Goal: Book appointment/travel/reservation

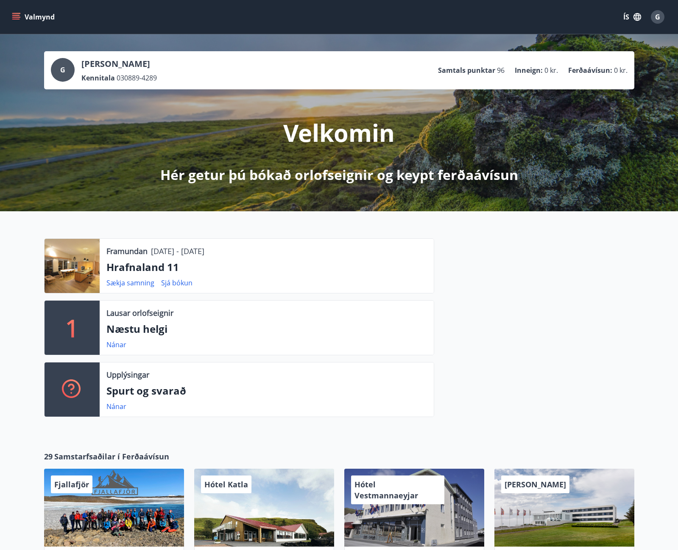
click at [22, 14] on button "Valmynd" at bounding box center [34, 16] width 48 height 15
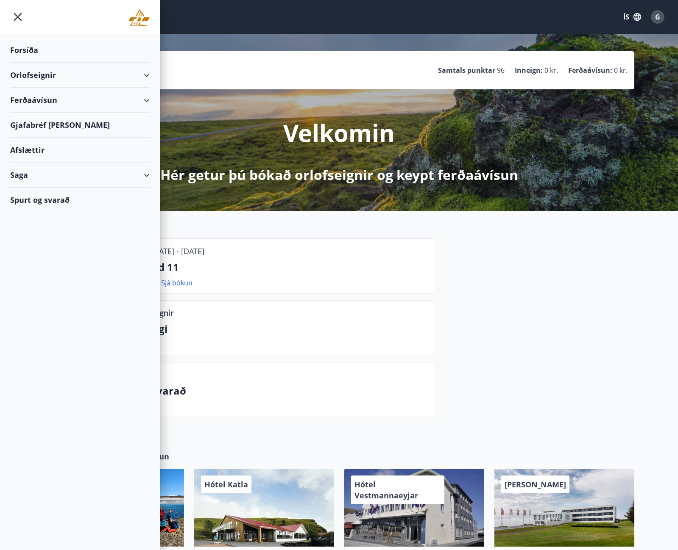
click at [35, 76] on div "Orlofseignir" at bounding box center [79, 75] width 139 height 25
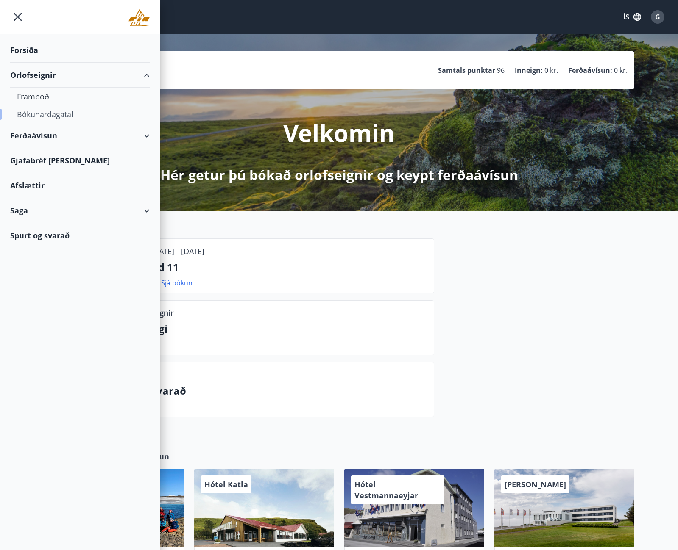
click at [44, 114] on div "Bókunardagatal" at bounding box center [80, 115] width 126 height 18
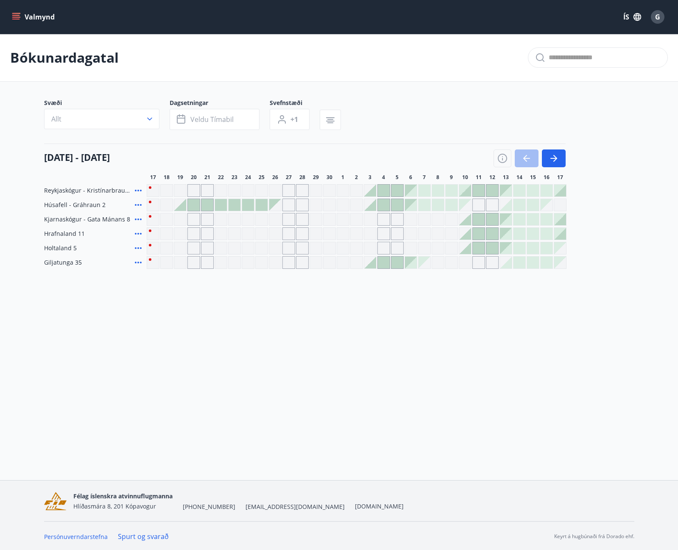
click at [22, 22] on button "Valmynd" at bounding box center [34, 16] width 48 height 15
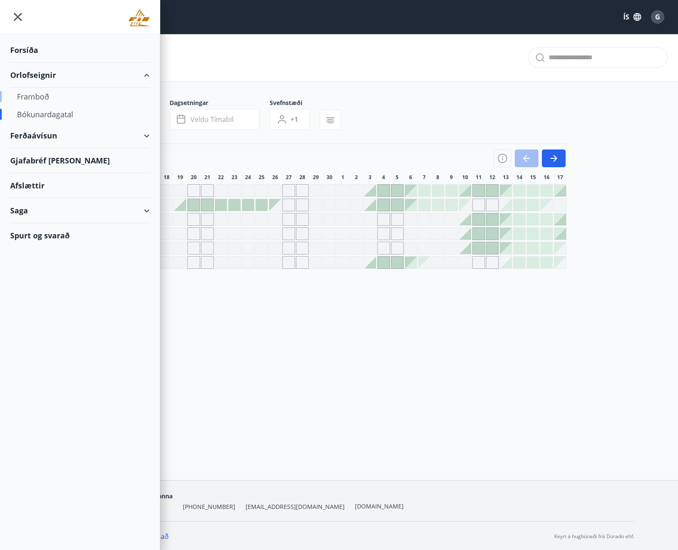
click at [46, 93] on div "Framboð" at bounding box center [80, 97] width 126 height 18
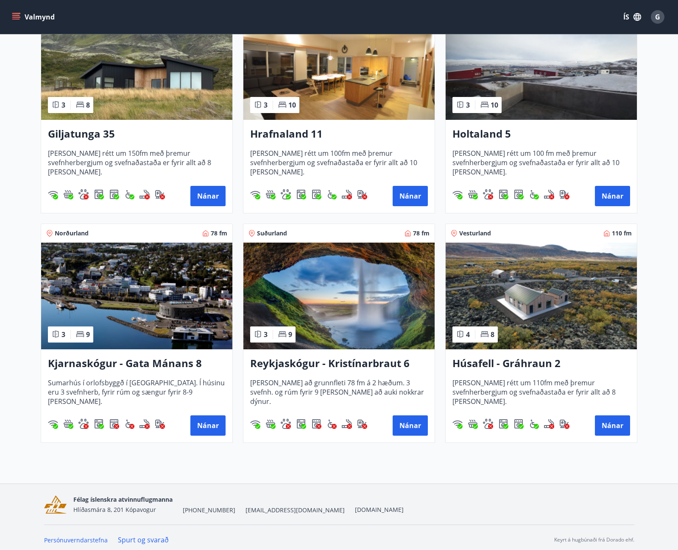
scroll to position [205, 0]
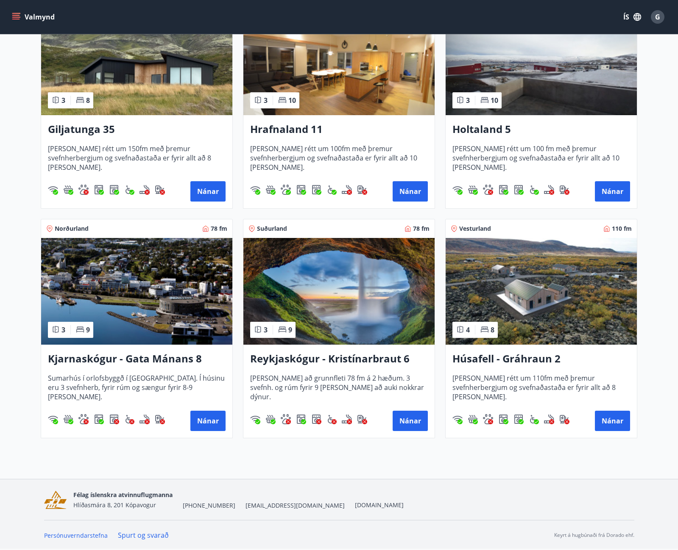
click at [578, 284] on img at bounding box center [540, 291] width 191 height 107
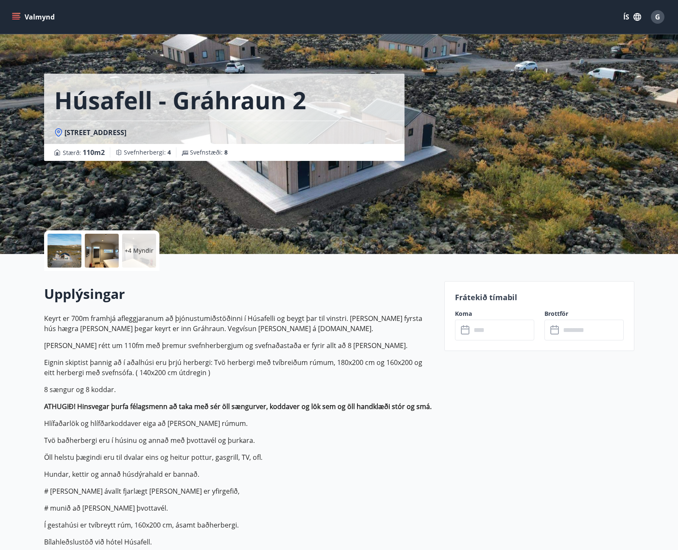
click at [60, 246] on div at bounding box center [64, 251] width 34 height 34
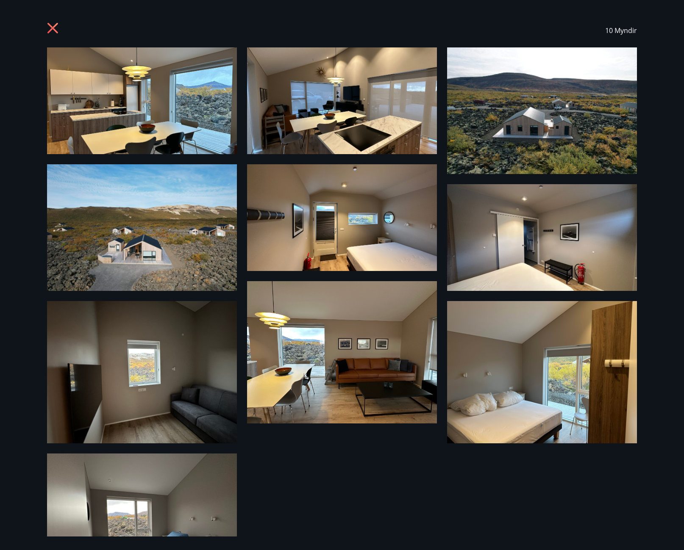
click at [181, 114] on img at bounding box center [142, 100] width 190 height 107
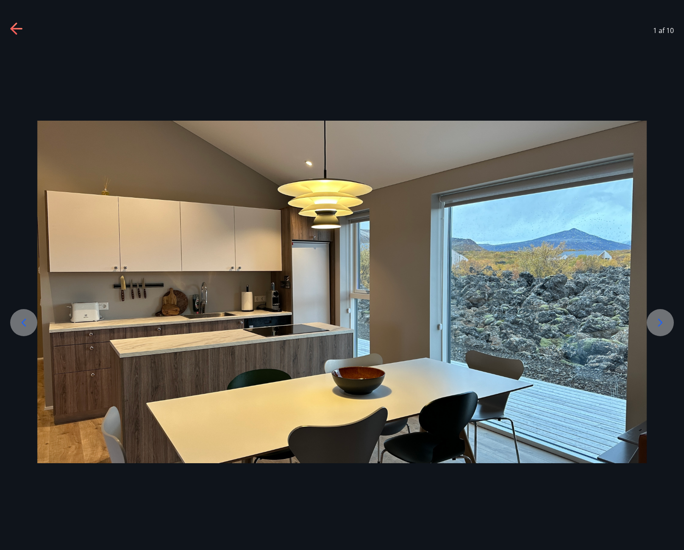
click at [666, 325] on icon at bounding box center [660, 323] width 14 height 14
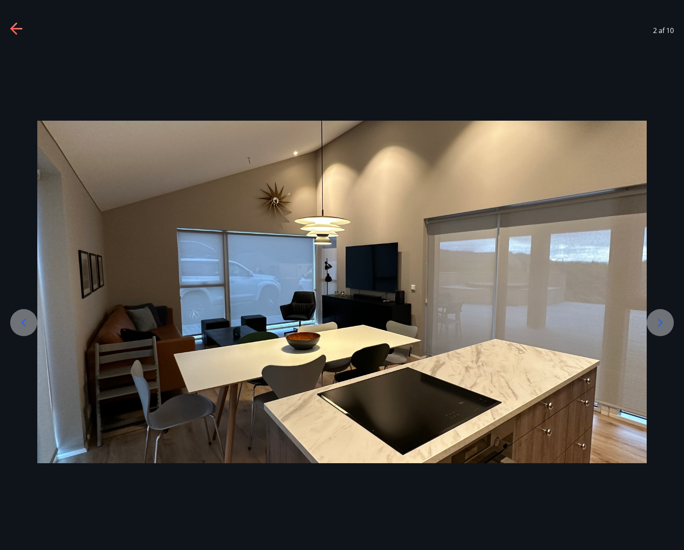
click at [666, 325] on icon at bounding box center [660, 323] width 14 height 14
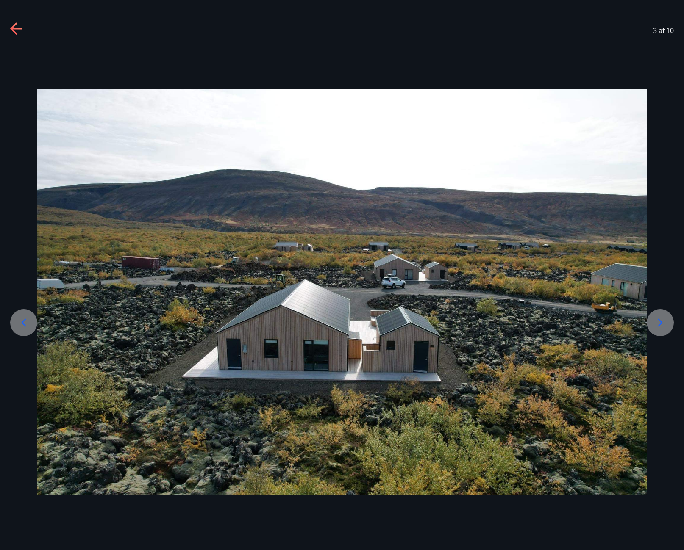
click at [666, 325] on icon at bounding box center [660, 323] width 14 height 14
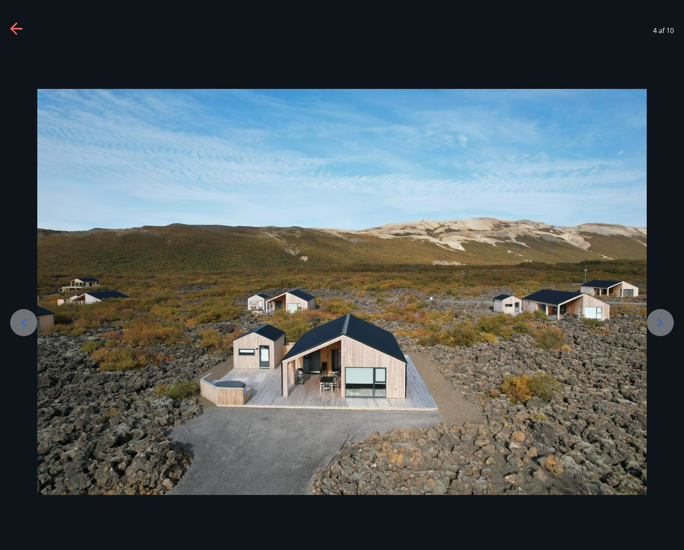
click at [666, 325] on icon at bounding box center [660, 323] width 14 height 14
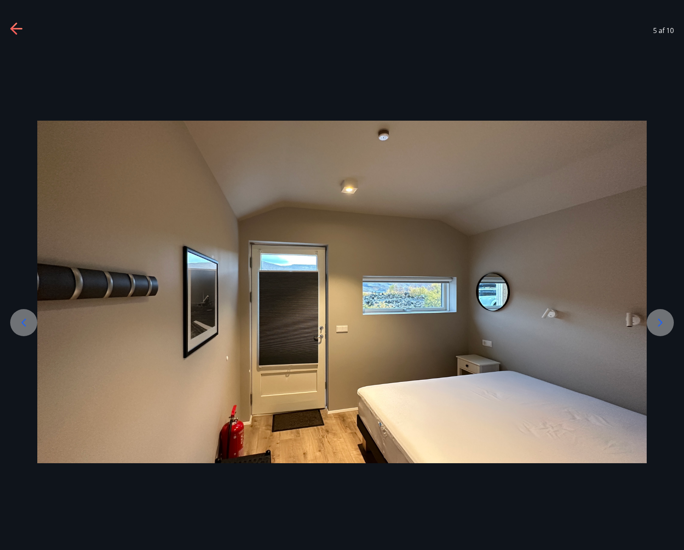
click at [666, 325] on icon at bounding box center [660, 323] width 14 height 14
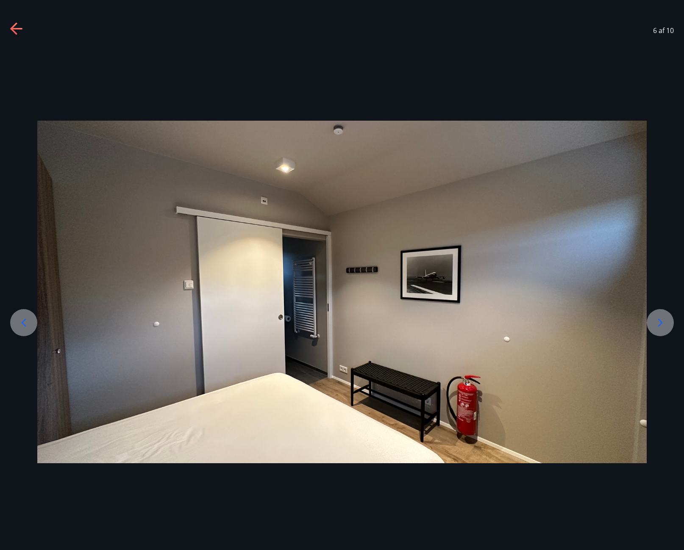
click at [666, 325] on icon at bounding box center [660, 323] width 14 height 14
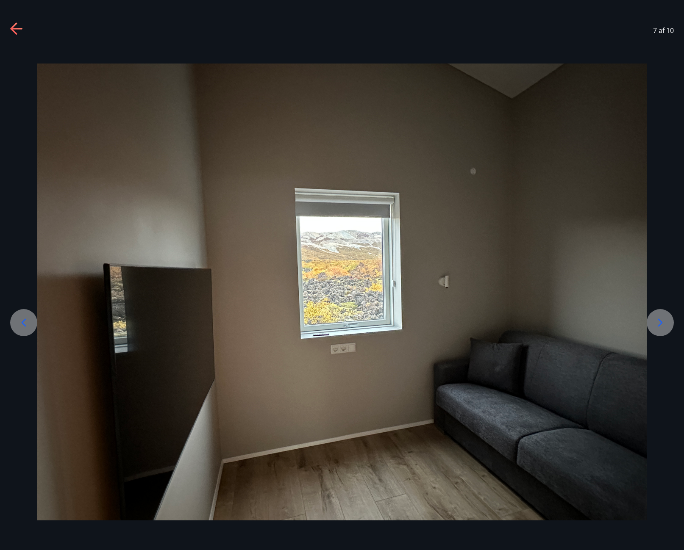
click at [666, 325] on icon at bounding box center [660, 323] width 14 height 14
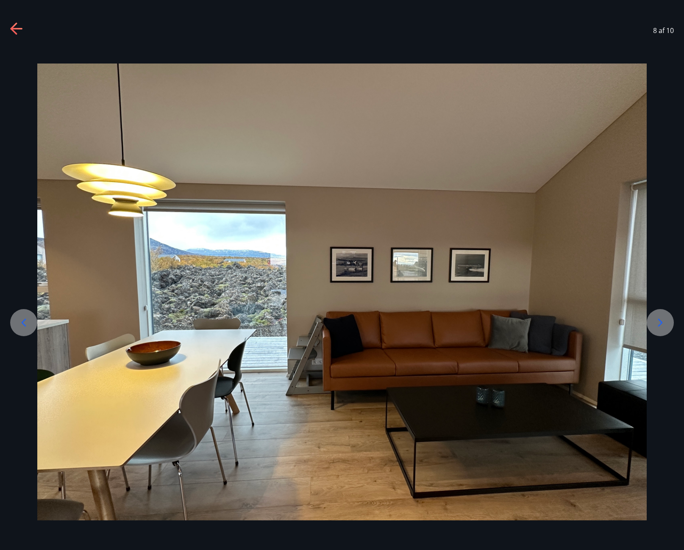
click at [666, 325] on icon at bounding box center [660, 323] width 14 height 14
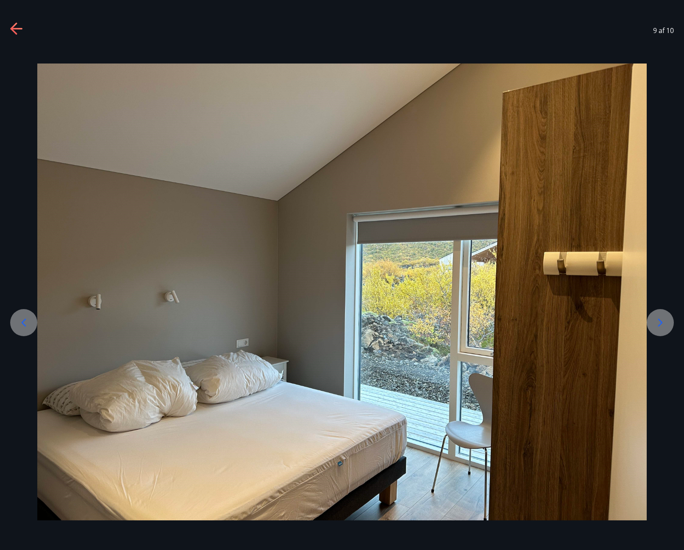
click at [666, 325] on icon at bounding box center [660, 323] width 14 height 14
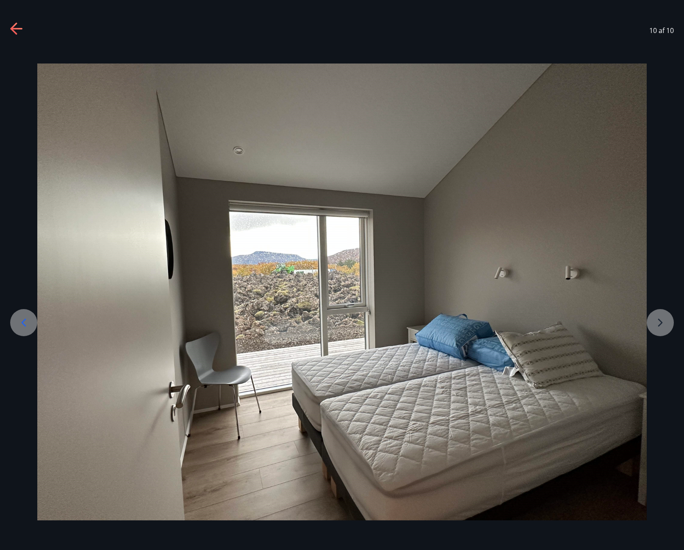
click at [666, 325] on div at bounding box center [342, 292] width 684 height 457
click at [17, 25] on icon at bounding box center [17, 29] width 14 height 14
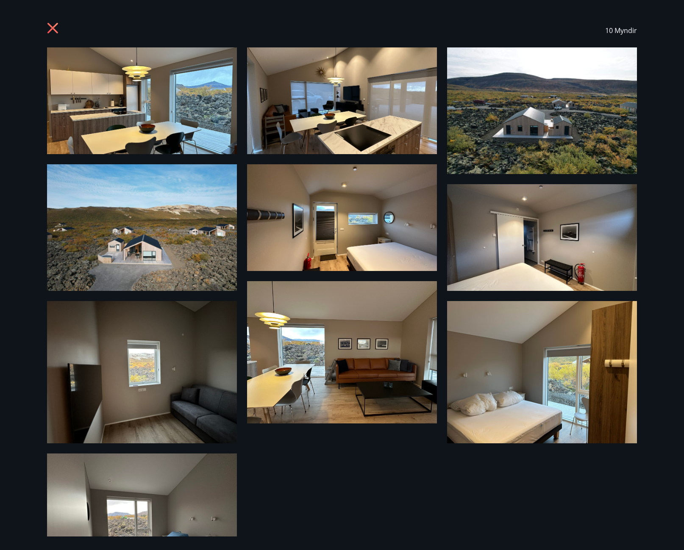
click at [56, 26] on icon at bounding box center [52, 28] width 11 height 11
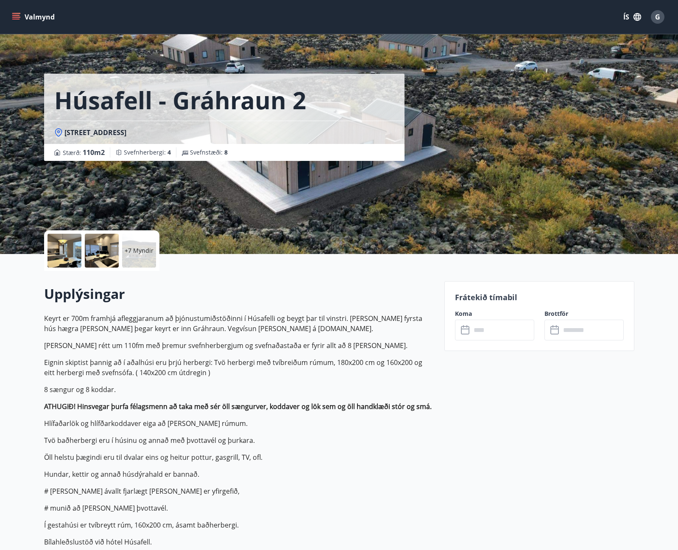
click at [8, 13] on div "Valmynd ÍS G" at bounding box center [339, 17] width 678 height 34
click at [15, 17] on icon "menu" at bounding box center [16, 17] width 8 height 8
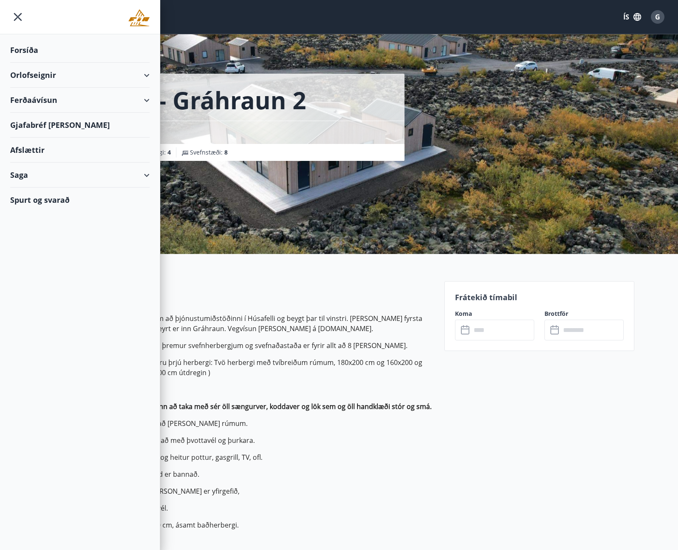
click at [50, 81] on div "Orlofseignir" at bounding box center [79, 75] width 139 height 25
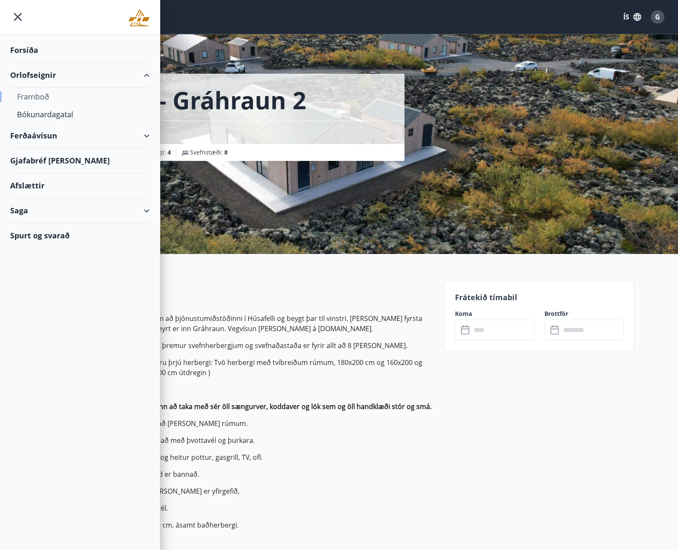
click at [64, 99] on div "Framboð" at bounding box center [80, 97] width 126 height 18
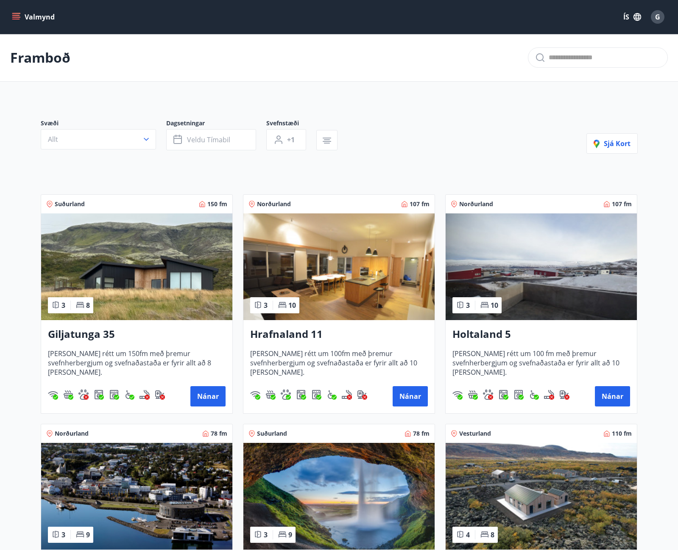
click at [150, 287] on img at bounding box center [136, 267] width 191 height 107
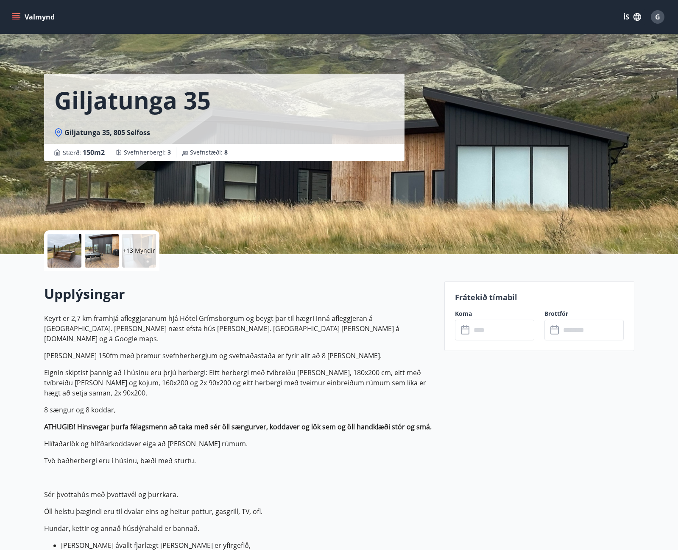
click at [54, 252] on div at bounding box center [64, 251] width 34 height 34
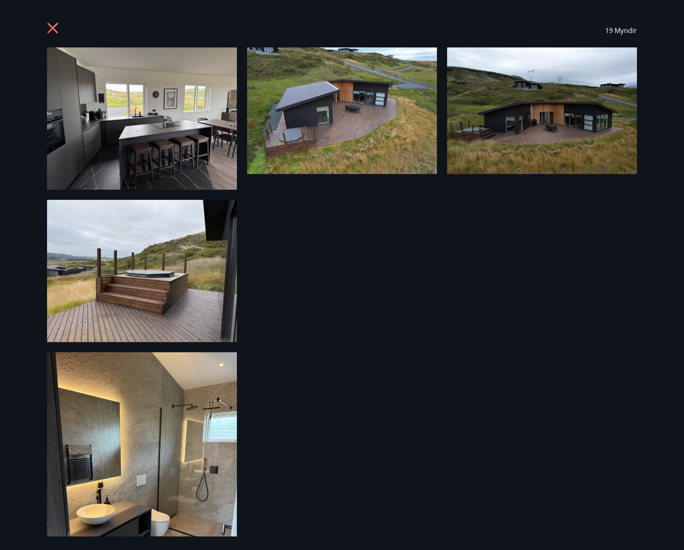
click at [178, 101] on img at bounding box center [142, 118] width 190 height 142
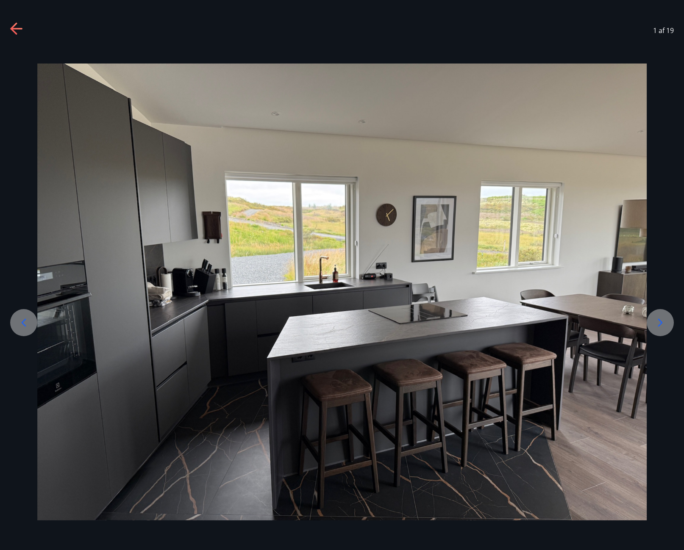
click at [669, 329] on div at bounding box center [660, 322] width 27 height 27
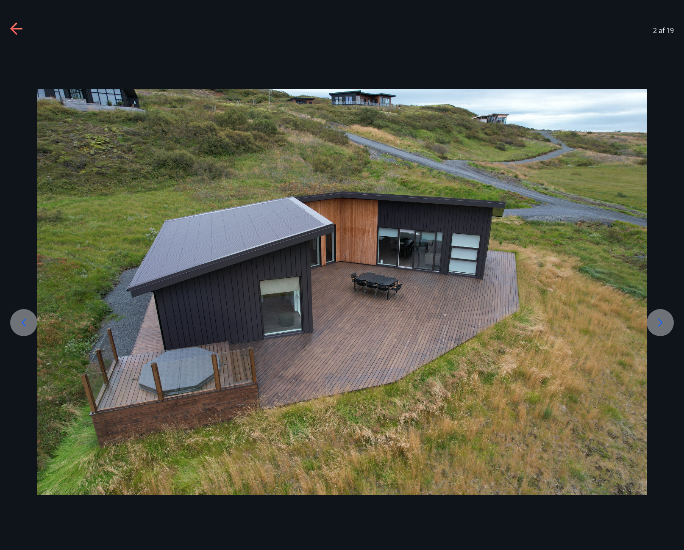
click at [675, 318] on div at bounding box center [342, 292] width 684 height 406
click at [662, 317] on icon at bounding box center [660, 323] width 14 height 14
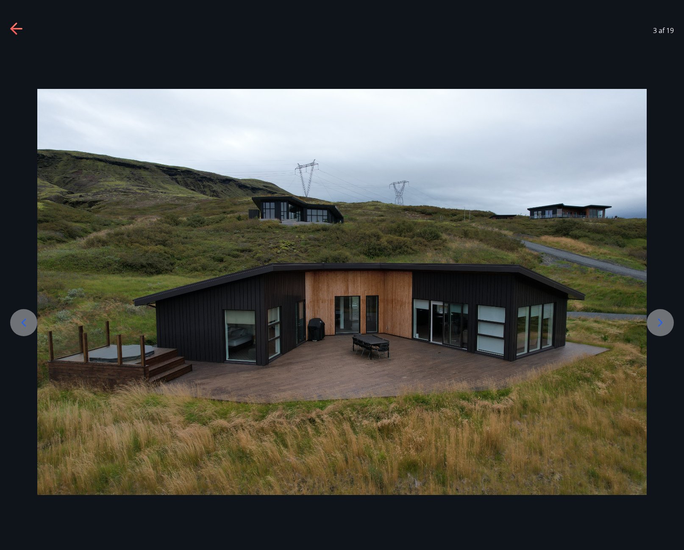
click at [666, 314] on div at bounding box center [660, 322] width 27 height 27
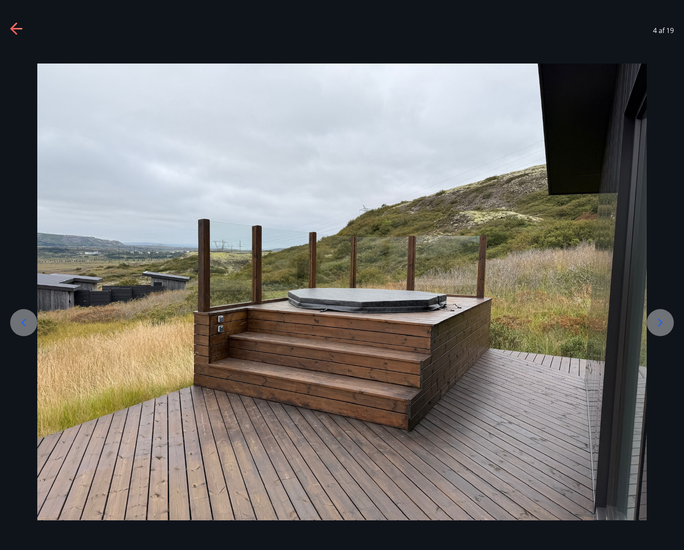
click at [661, 322] on icon at bounding box center [660, 323] width 5 height 8
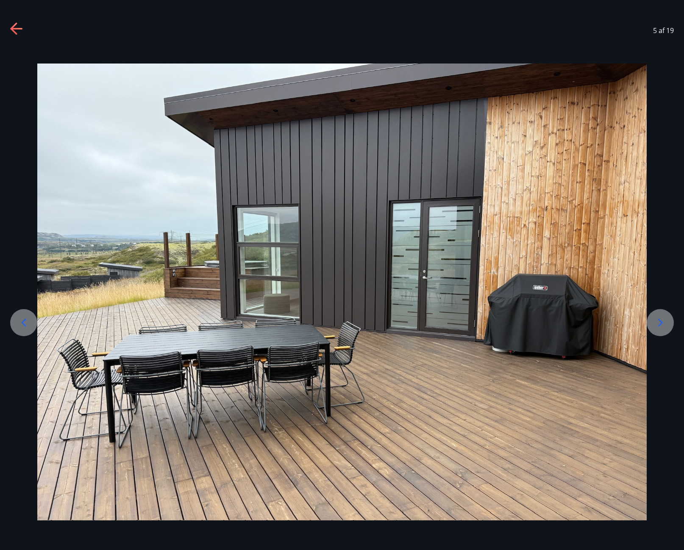
click at [664, 319] on icon at bounding box center [660, 323] width 14 height 14
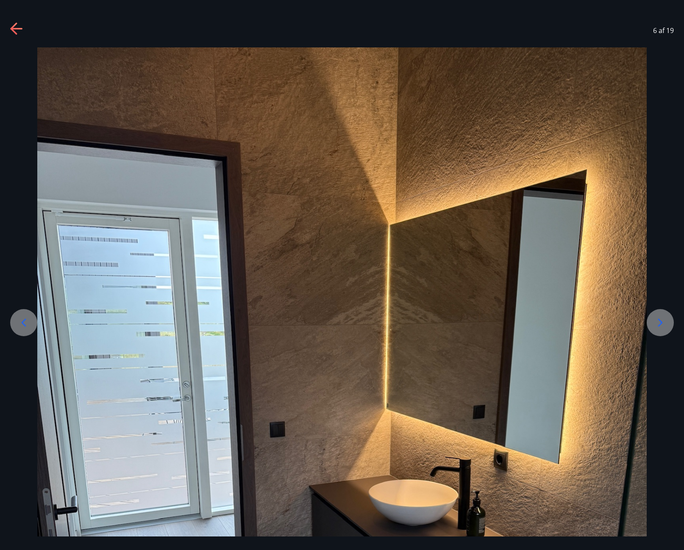
click at [658, 325] on icon at bounding box center [660, 323] width 14 height 14
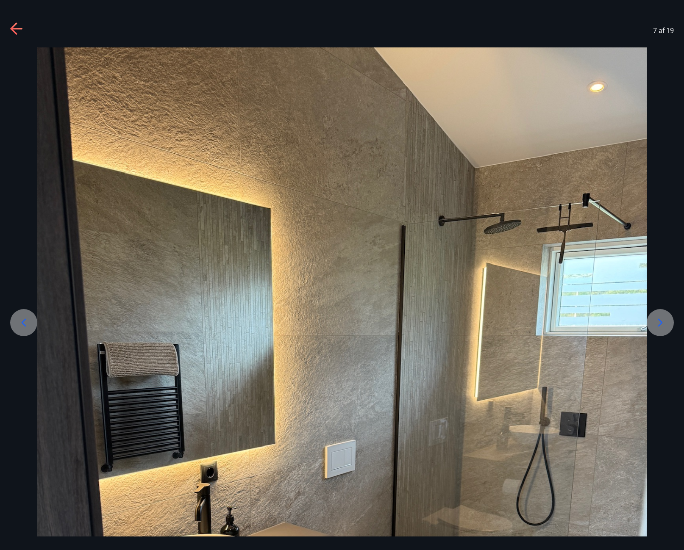
click at [658, 325] on icon at bounding box center [660, 323] width 14 height 14
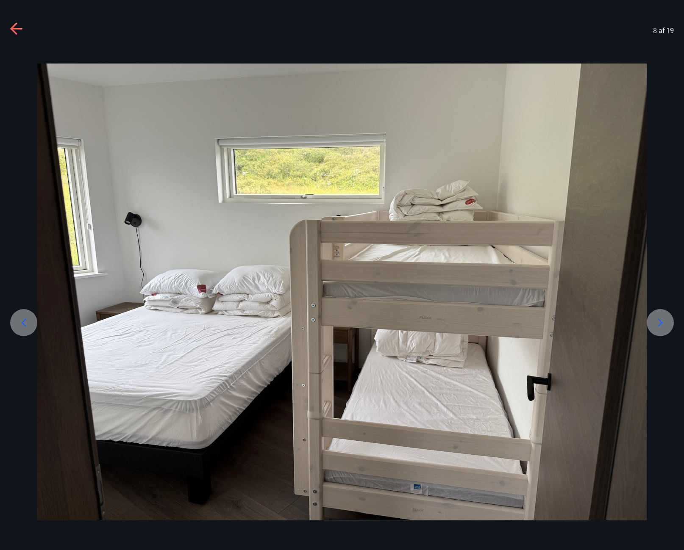
click at [663, 333] on div at bounding box center [660, 322] width 27 height 27
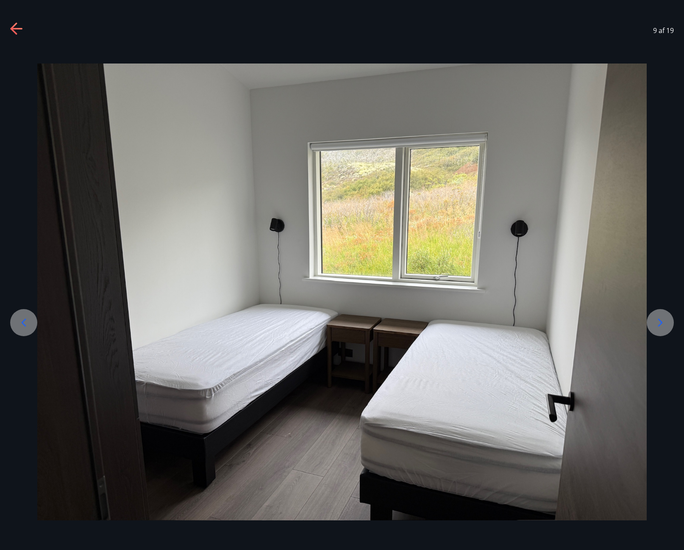
click at [661, 328] on icon at bounding box center [660, 323] width 14 height 14
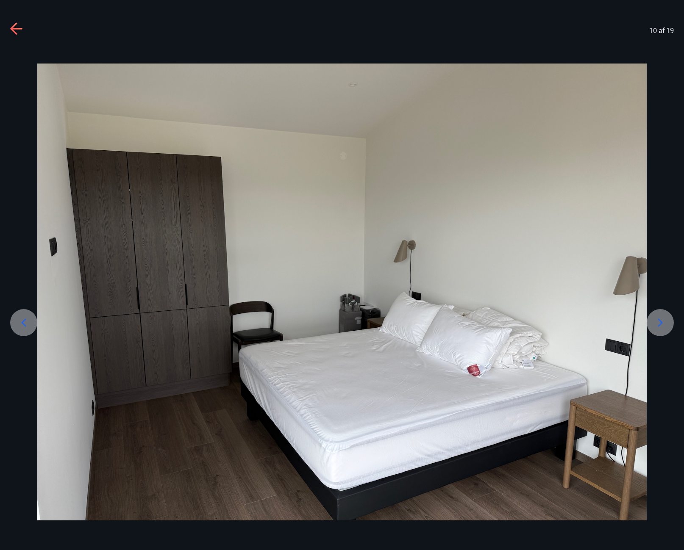
click at [661, 328] on icon at bounding box center [660, 323] width 14 height 14
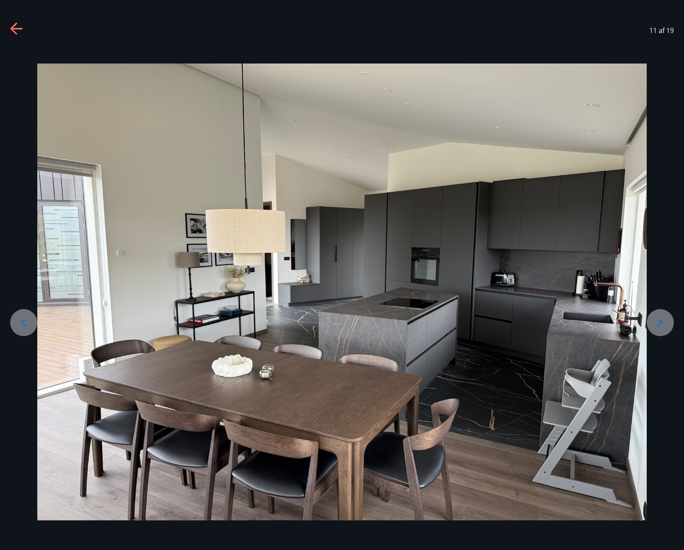
click at [666, 328] on icon at bounding box center [660, 323] width 14 height 14
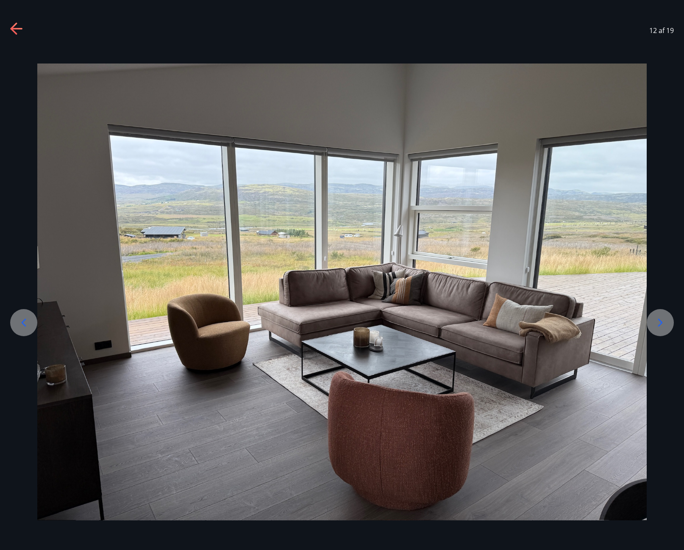
click at [666, 328] on icon at bounding box center [660, 323] width 14 height 14
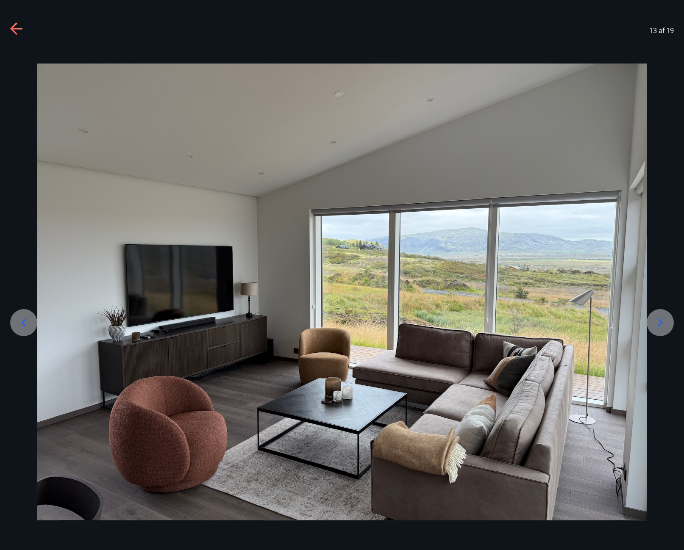
click at [666, 328] on icon at bounding box center [660, 323] width 14 height 14
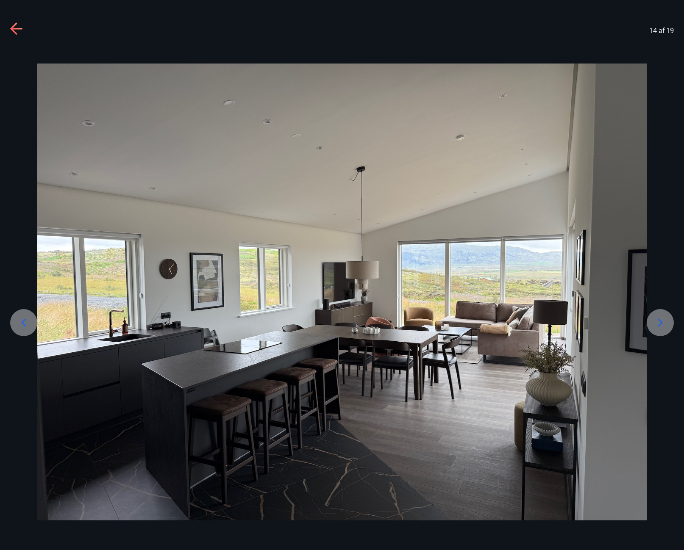
click at [666, 328] on icon at bounding box center [660, 323] width 14 height 14
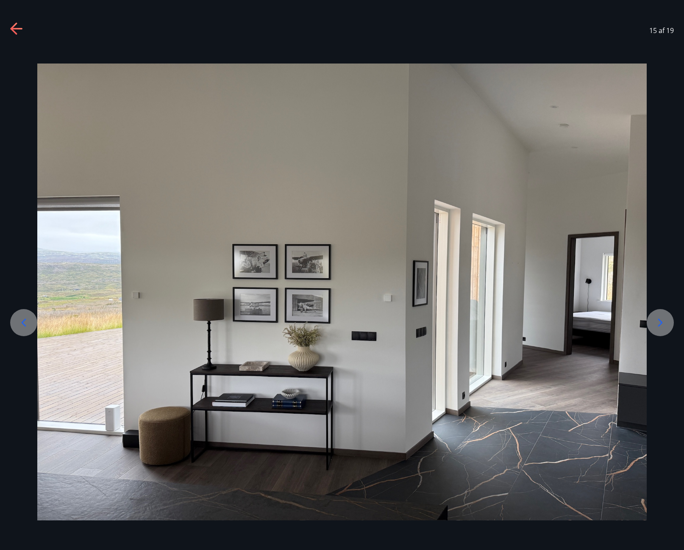
click at [659, 329] on icon at bounding box center [660, 323] width 14 height 14
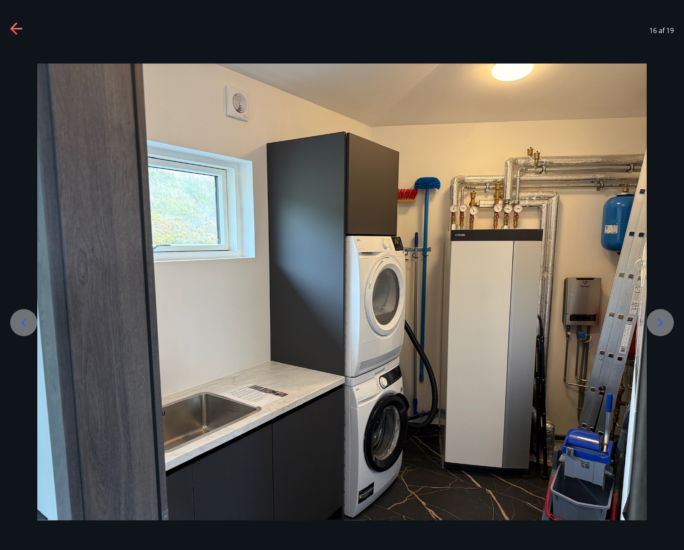
click at [658, 326] on icon at bounding box center [660, 323] width 14 height 14
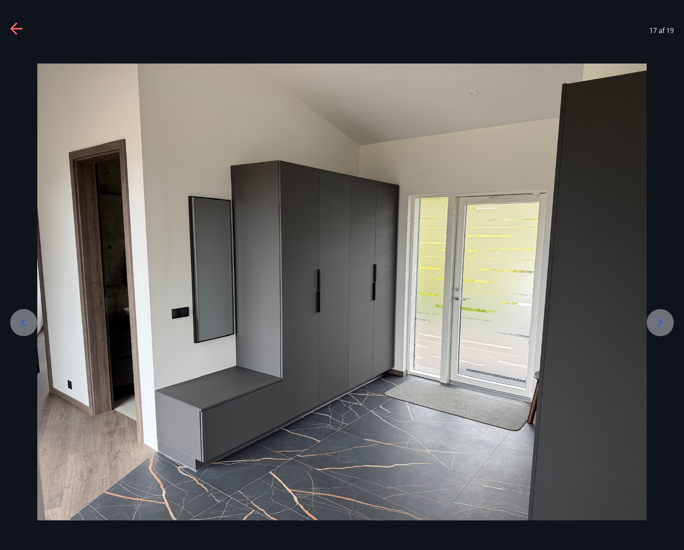
click at [658, 326] on icon at bounding box center [660, 323] width 14 height 14
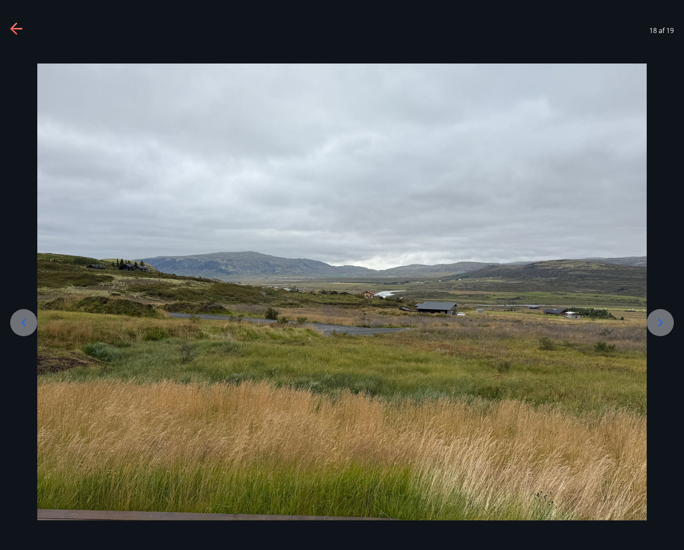
click at [658, 326] on icon at bounding box center [660, 323] width 14 height 14
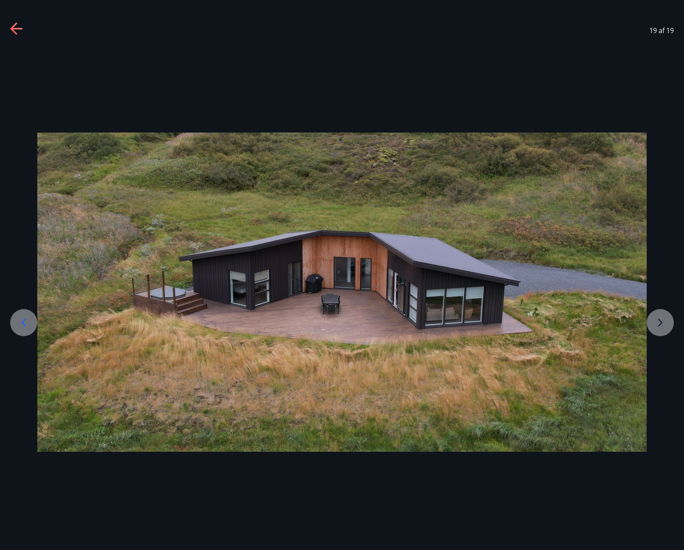
click at [16, 28] on icon at bounding box center [16, 29] width 12 height 2
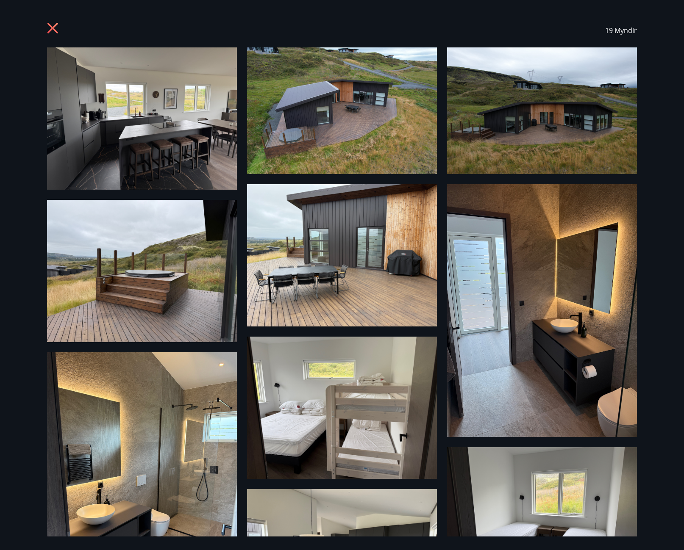
click at [57, 25] on icon at bounding box center [52, 28] width 11 height 11
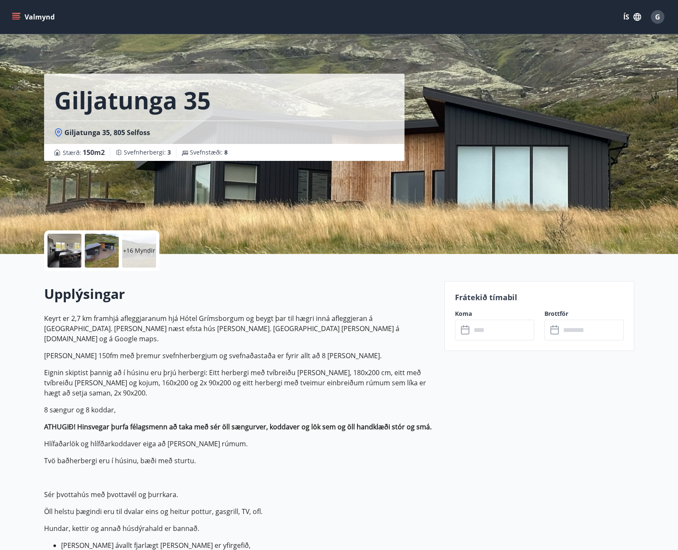
click at [523, 337] on input "text" at bounding box center [502, 330] width 63 height 21
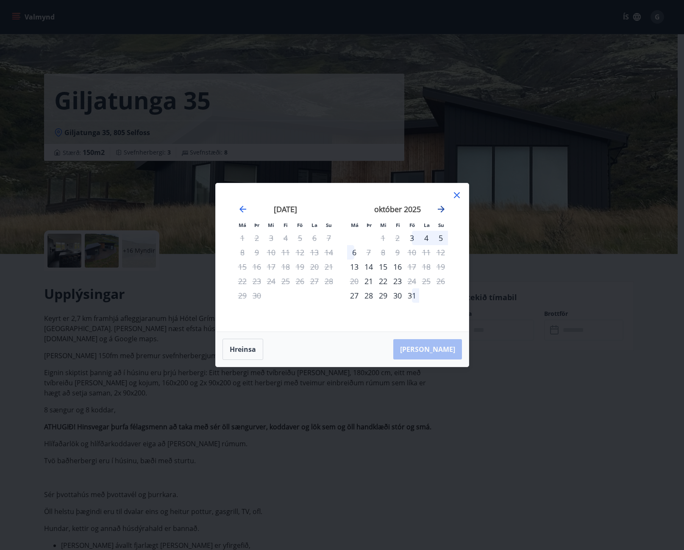
click at [445, 209] on icon "Move forward to switch to the next month." at bounding box center [441, 209] width 10 height 10
click at [458, 198] on icon at bounding box center [457, 195] width 10 height 10
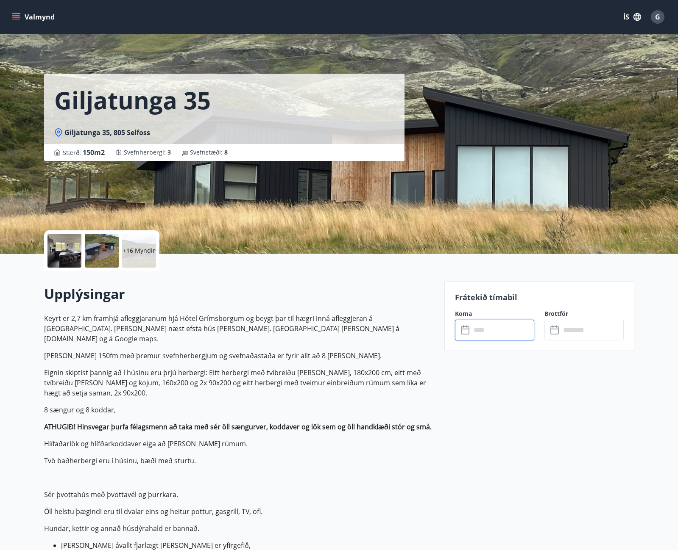
click at [327, 422] on strong "ATHUGIÐ! Hinsvegar þurfa félagsmenn að taka með sér öll sængurver, koddaver og …" at bounding box center [237, 426] width 387 height 9
click at [517, 337] on input "text" at bounding box center [502, 330] width 63 height 21
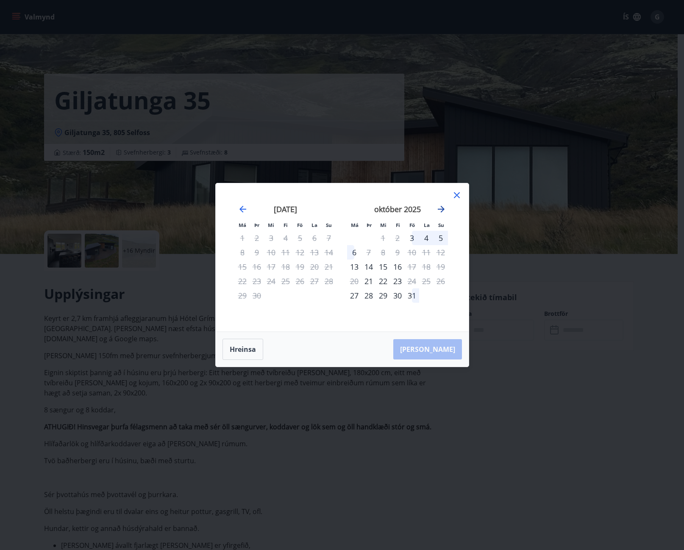
click at [442, 212] on icon "Move forward to switch to the next month." at bounding box center [441, 209] width 10 height 10
click at [439, 207] on icon "Move forward to switch to the next month." at bounding box center [441, 209] width 10 height 10
click at [437, 210] on icon "Move forward to switch to the next month." at bounding box center [441, 209] width 10 height 10
click at [440, 208] on icon "Move forward to switch to the next month." at bounding box center [441, 209] width 10 height 10
click at [440, 214] on icon "Move forward to switch to the next month." at bounding box center [441, 209] width 10 height 10
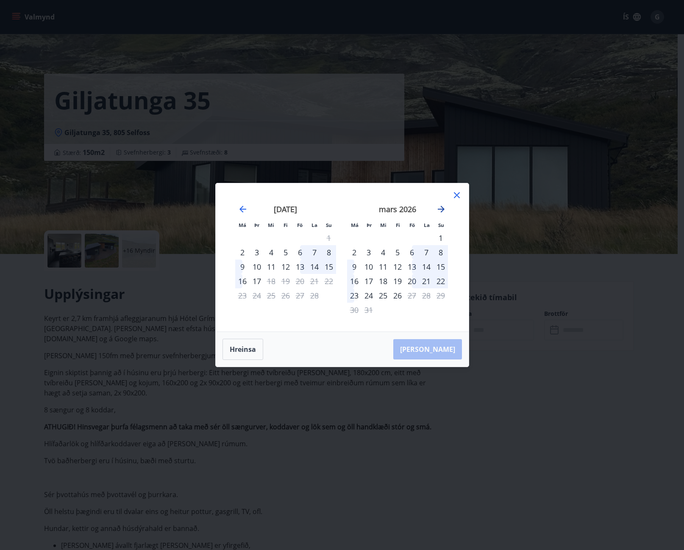
click at [442, 211] on icon "Move forward to switch to the next month." at bounding box center [441, 209] width 7 height 7
click at [247, 211] on icon "Move backward to switch to the previous month." at bounding box center [243, 209] width 10 height 10
click at [249, 210] on div "desember 2025" at bounding box center [285, 212] width 101 height 37
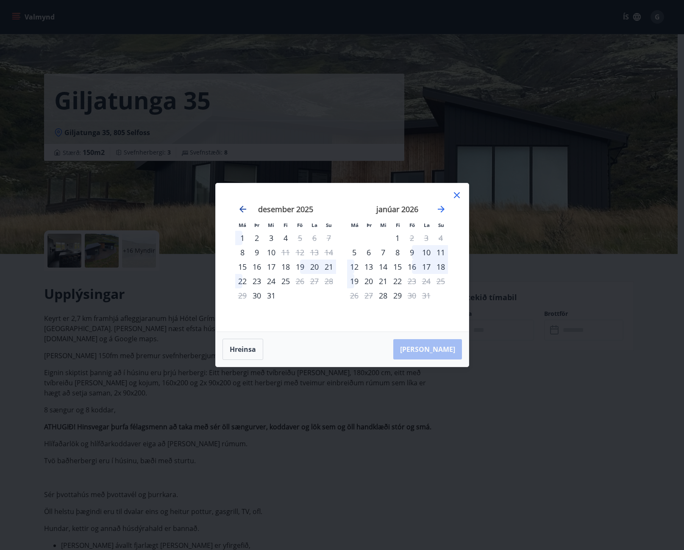
click at [240, 208] on icon "Move backward to switch to the previous month." at bounding box center [243, 209] width 10 height 10
click at [458, 196] on icon at bounding box center [457, 195] width 6 height 6
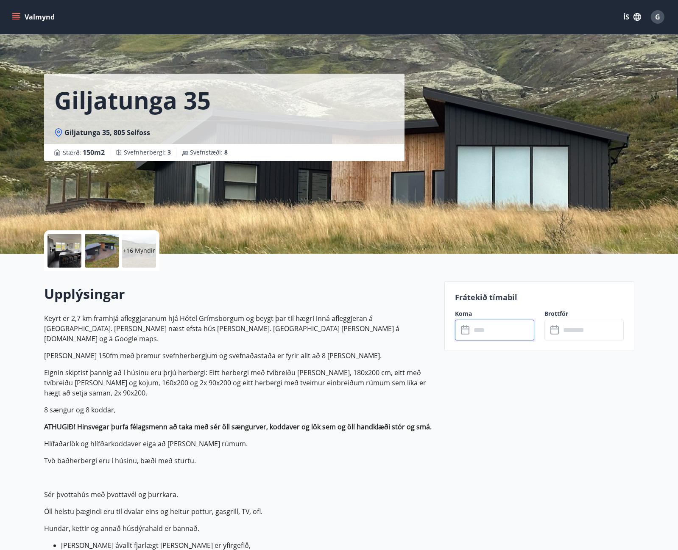
click at [416, 314] on p "Keyrt er 2,7 km framhjá afleggjaranum hjá Hótel Grímsborgum og beygt þar til hæ…" at bounding box center [239, 329] width 390 height 31
